Goal: Task Accomplishment & Management: Use online tool/utility

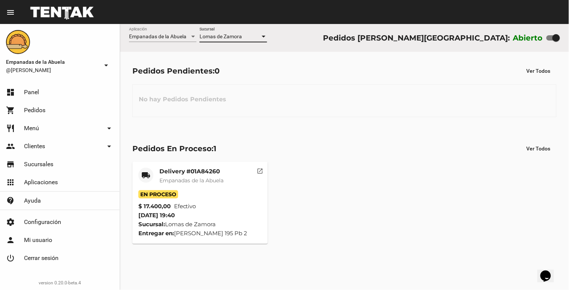
click at [186, 173] on mat-card-title "Delivery #01A84260" at bounding box center [191, 171] width 64 height 7
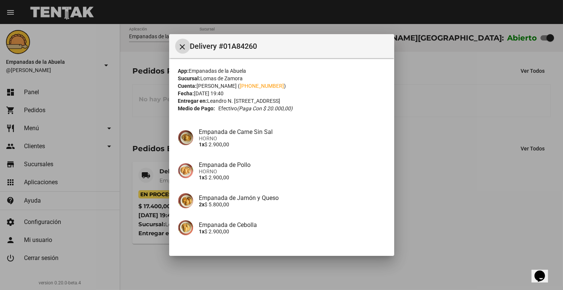
scroll to position [81, 0]
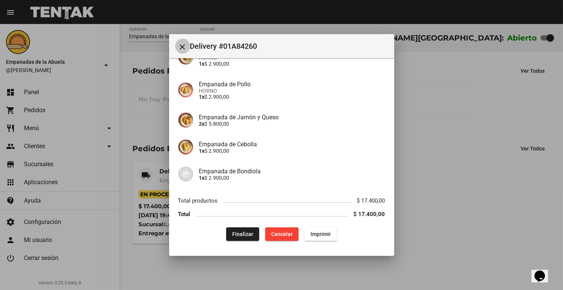
click at [182, 44] on mat-icon "close" at bounding box center [182, 46] width 9 height 9
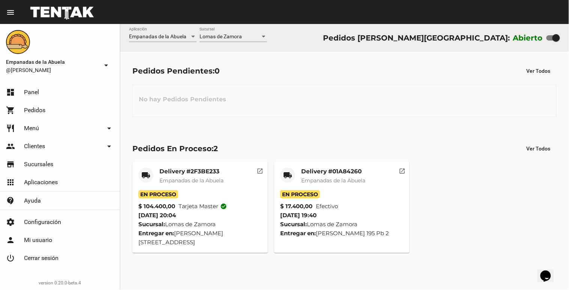
click at [213, 183] on span "Empanadas de la Abuela" at bounding box center [191, 180] width 64 height 7
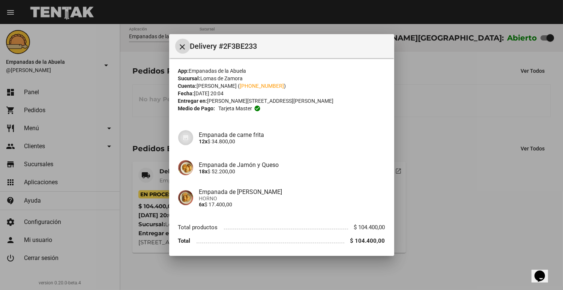
click at [428, 165] on div at bounding box center [281, 145] width 563 height 290
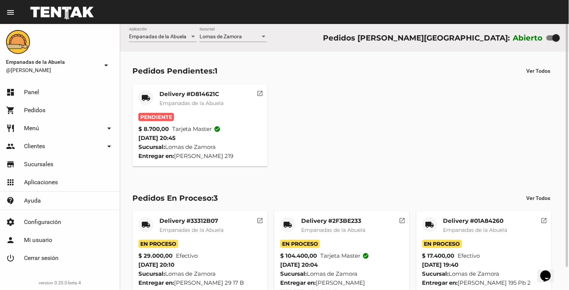
click at [205, 93] on mat-card-title "Delivery #D814621C" at bounding box center [191, 93] width 64 height 7
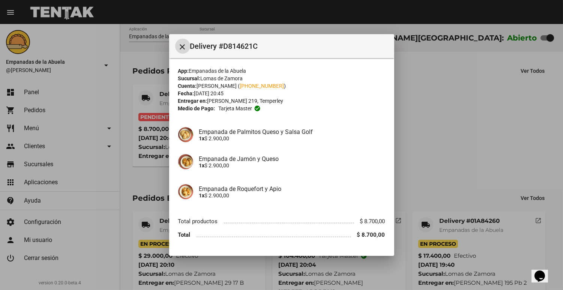
scroll to position [21, 0]
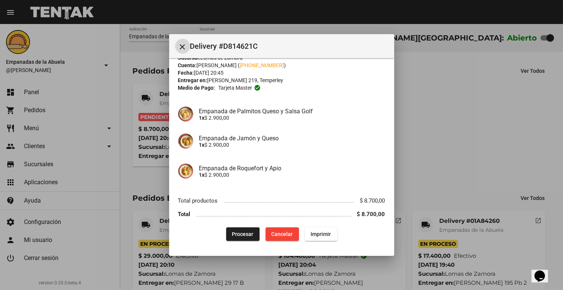
click at [244, 229] on button "Procesar" at bounding box center [242, 233] width 33 height 13
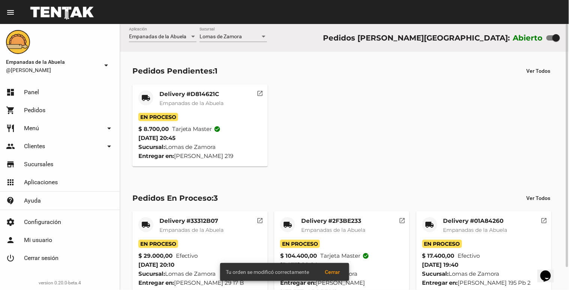
click at [184, 91] on mat-card-title "Delivery #D814621C" at bounding box center [191, 93] width 64 height 7
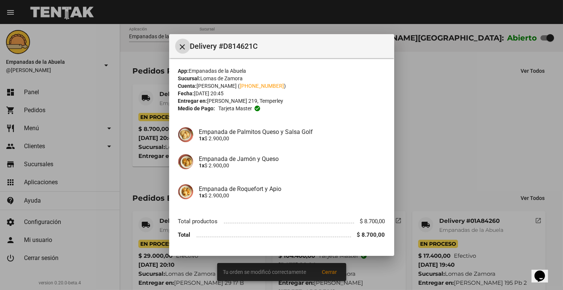
scroll to position [21, 0]
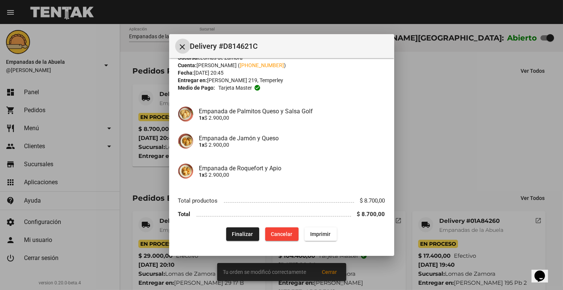
click at [312, 231] on span "Imprimir" at bounding box center [320, 234] width 20 height 6
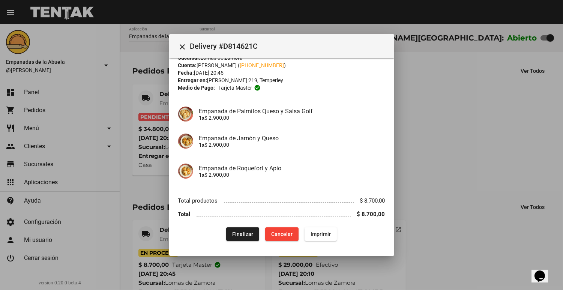
click at [159, 118] on div at bounding box center [281, 145] width 563 height 290
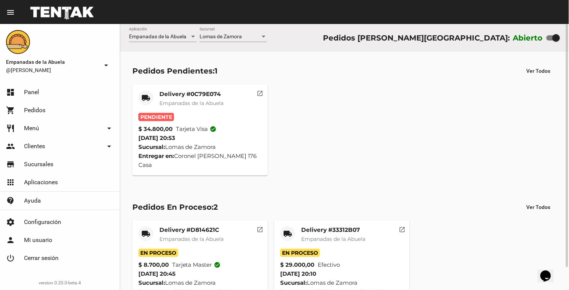
click at [183, 105] on span "Empanadas de la Abuela" at bounding box center [191, 103] width 64 height 7
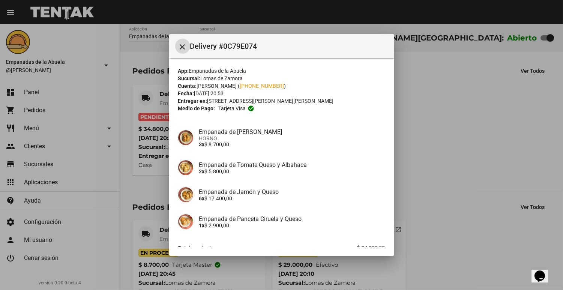
scroll to position [47, 0]
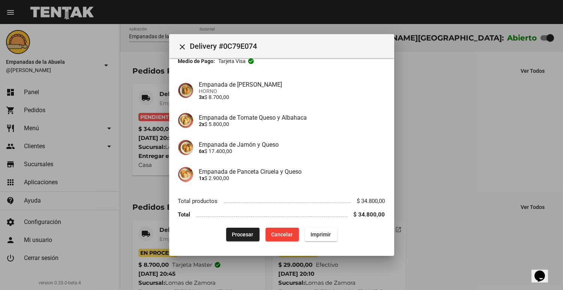
click at [219, 232] on div "Procesar Cancelar Imprimir" at bounding box center [281, 234] width 207 height 13
click at [220, 233] on div "Procesar Cancelar Imprimir" at bounding box center [281, 234] width 207 height 13
click at [226, 233] on button "Procesar" at bounding box center [242, 234] width 33 height 13
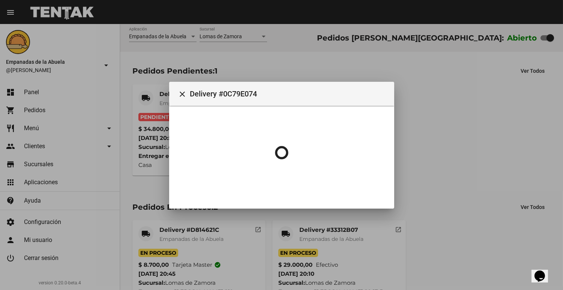
scroll to position [0, 0]
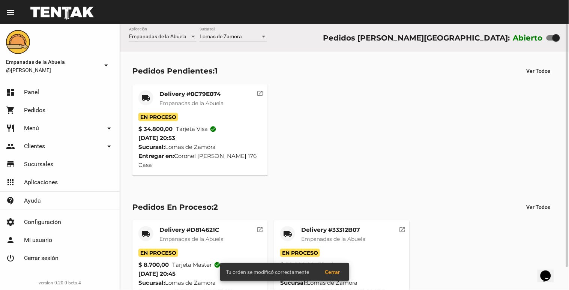
click at [190, 98] on div "Delivery #0C79E074 Empanadas de la Abuela" at bounding box center [191, 101] width 64 height 22
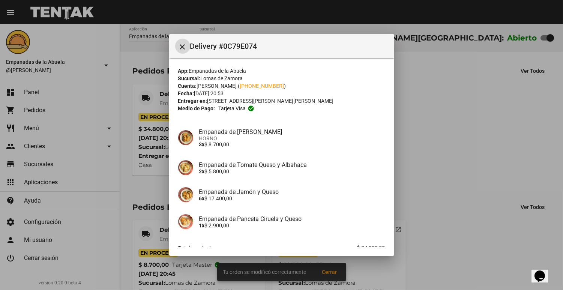
scroll to position [47, 0]
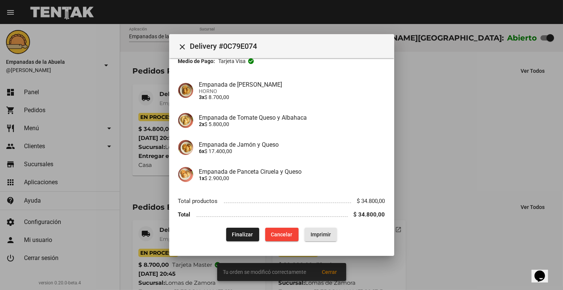
click at [319, 233] on span "Imprimir" at bounding box center [320, 234] width 20 height 6
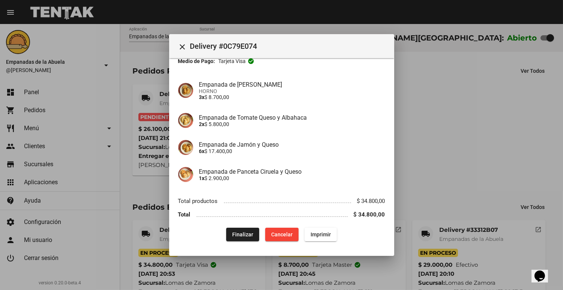
click at [492, 73] on div at bounding box center [281, 145] width 563 height 290
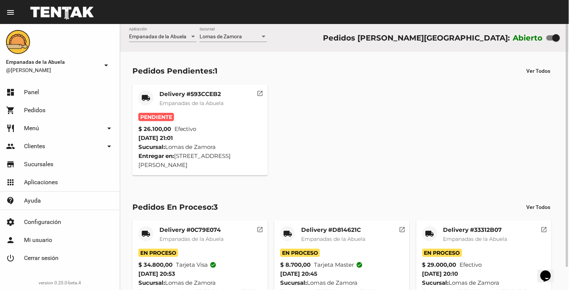
click at [169, 104] on span "Empanadas de la Abuela" at bounding box center [191, 103] width 64 height 7
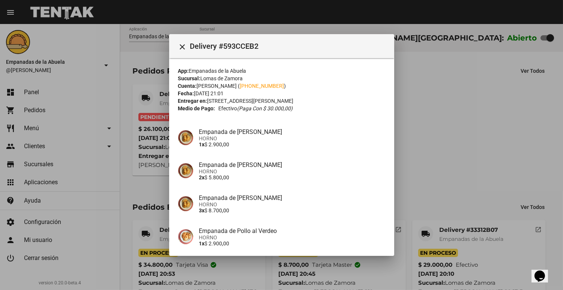
drag, startPoint x: 111, startPoint y: 99, endPoint x: 318, endPoint y: 109, distance: 207.6
click at [318, 109] on div "Medio de Pago: Efectivo (Paga con $ 30.000,00)" at bounding box center [281, 108] width 207 height 7
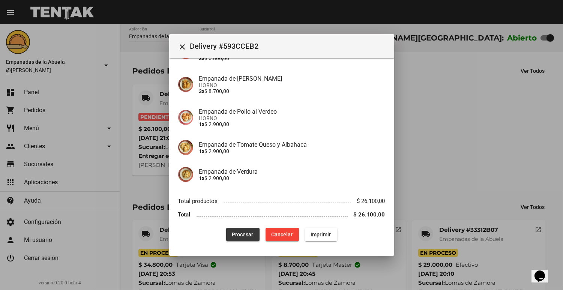
click at [240, 234] on span "Procesar" at bounding box center [242, 234] width 21 height 6
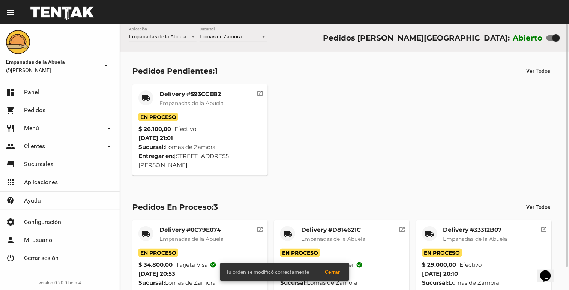
click at [163, 103] on span "Empanadas de la Abuela" at bounding box center [191, 103] width 64 height 7
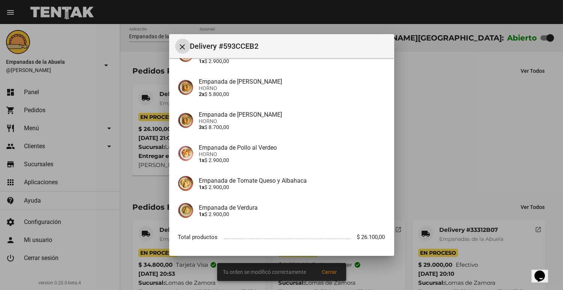
scroll to position [119, 0]
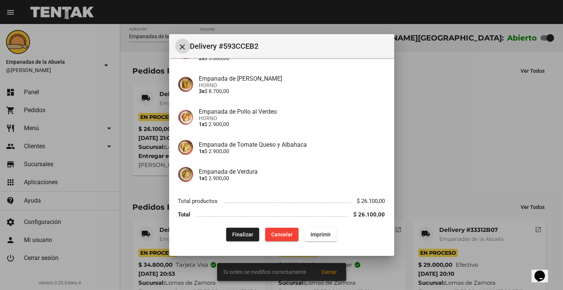
click at [320, 235] on span "Imprimir" at bounding box center [320, 234] width 20 height 6
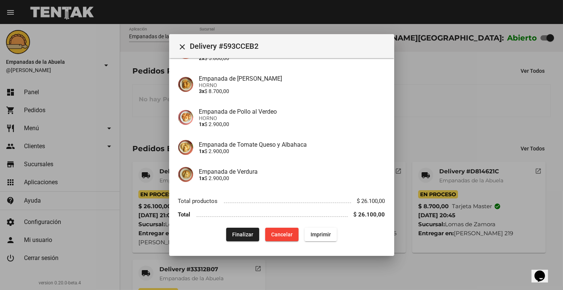
click at [407, 153] on div at bounding box center [281, 145] width 563 height 290
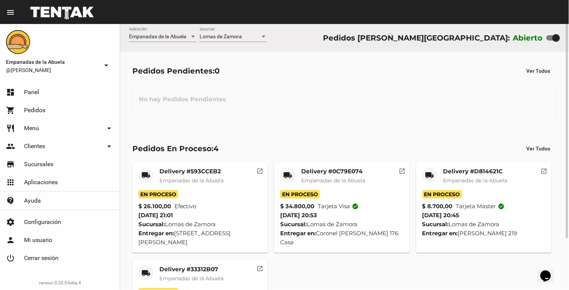
click at [226, 38] on span "Lomas de Zamora" at bounding box center [220, 36] width 42 height 6
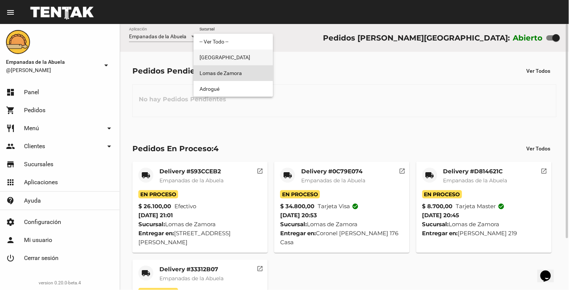
click at [218, 54] on span "[GEOGRAPHIC_DATA]" at bounding box center [232, 57] width 67 height 16
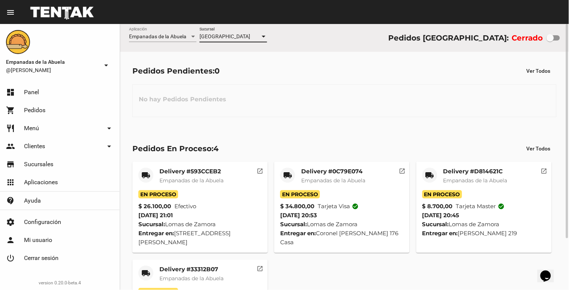
click at [227, 39] on span "[GEOGRAPHIC_DATA]" at bounding box center [224, 36] width 51 height 6
checkbox input "true"
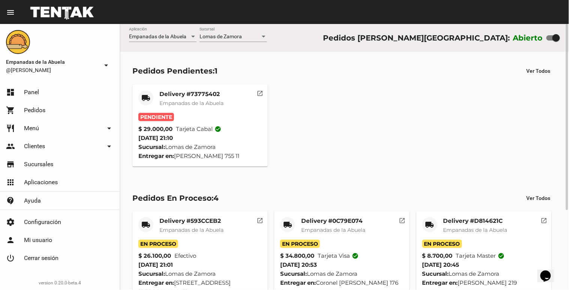
click at [207, 117] on div "Pendiente" at bounding box center [199, 117] width 123 height 8
click at [216, 94] on mat-card-title "Delivery #73775402" at bounding box center [191, 93] width 64 height 7
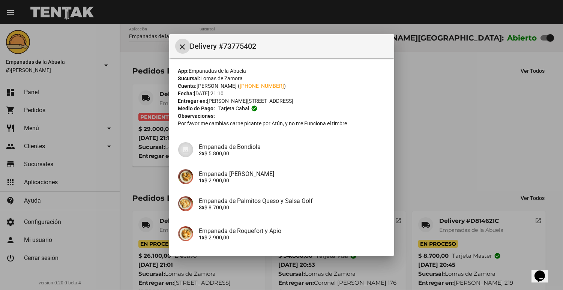
scroll to position [125, 0]
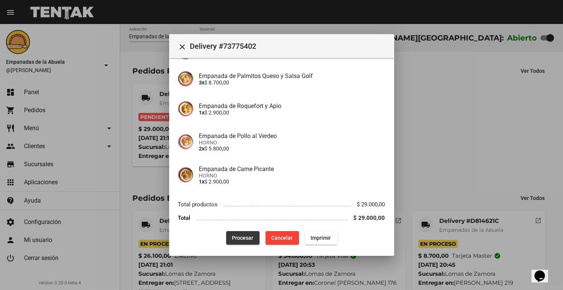
click at [232, 237] on span "Procesar" at bounding box center [242, 238] width 21 height 6
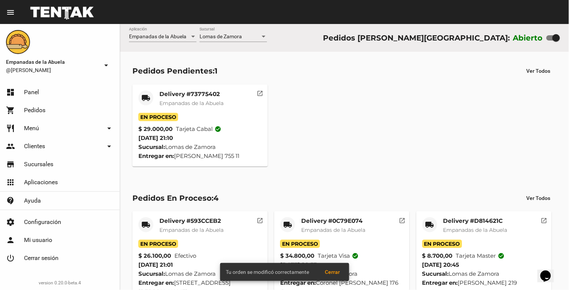
click at [166, 100] on span "Empanadas de la Abuela" at bounding box center [191, 103] width 64 height 7
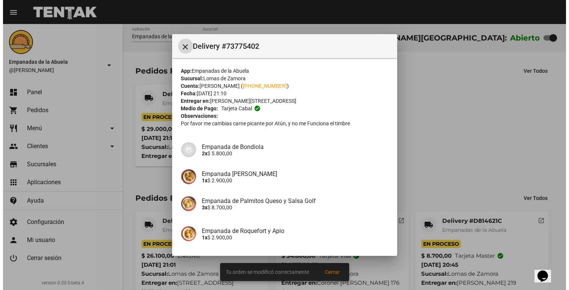
scroll to position [129, 0]
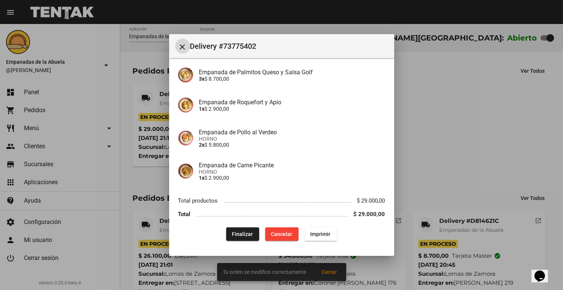
drag, startPoint x: 307, startPoint y: 238, endPoint x: 235, endPoint y: 219, distance: 74.2
click at [307, 238] on button "Imprimir" at bounding box center [320, 233] width 32 height 13
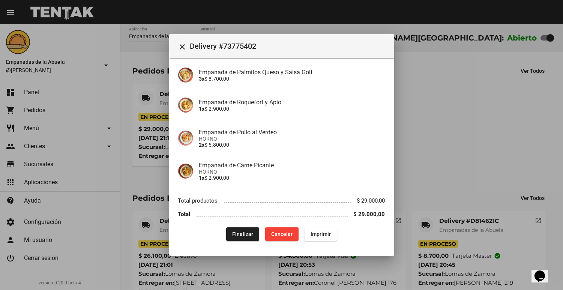
click at [477, 127] on div at bounding box center [281, 145] width 563 height 290
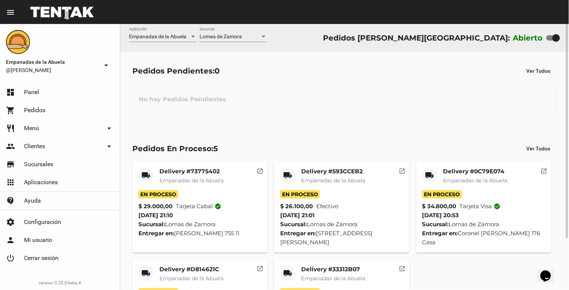
click at [202, 181] on span "Empanadas de la Abuela" at bounding box center [191, 180] width 64 height 7
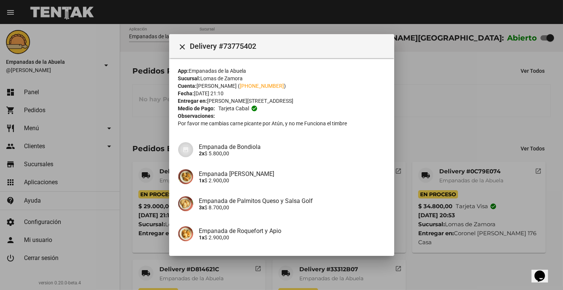
click at [432, 109] on div at bounding box center [281, 145] width 563 height 290
